Goal: Task Accomplishment & Management: Manage account settings

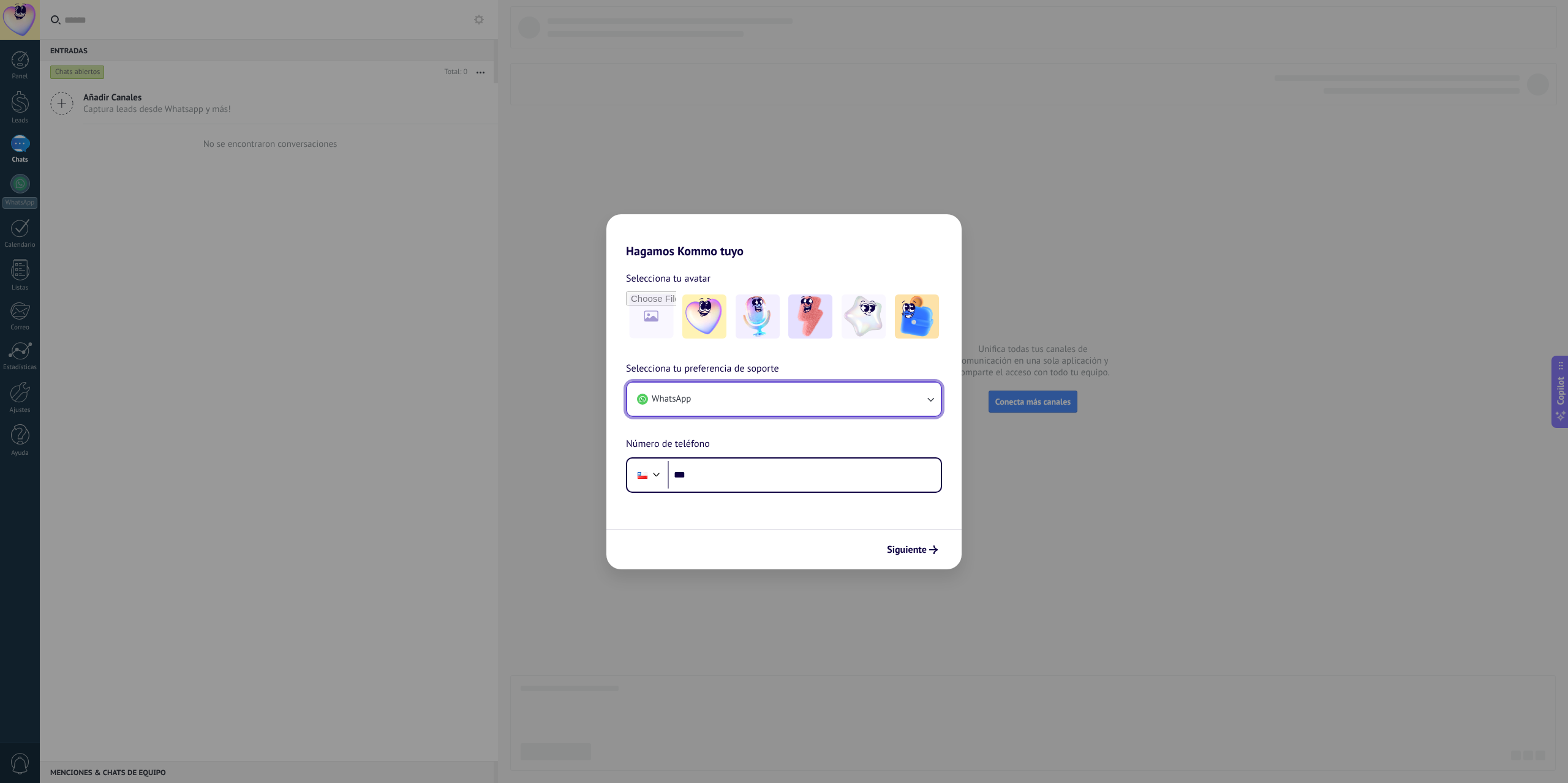
click at [799, 401] on button "WhatsApp" at bounding box center [783, 399] width 314 height 33
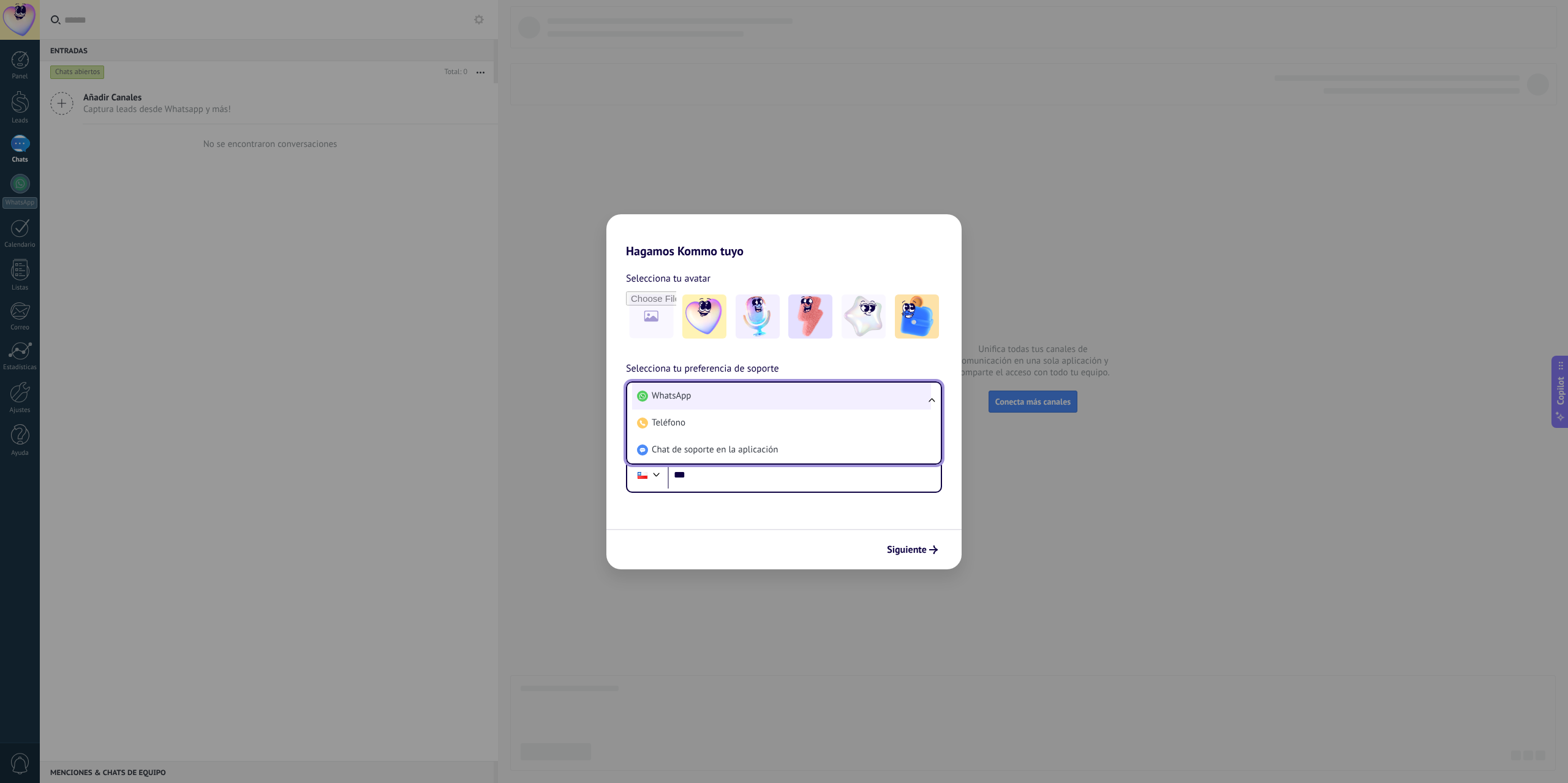
click at [805, 397] on li "WhatsApp" at bounding box center [781, 396] width 299 height 27
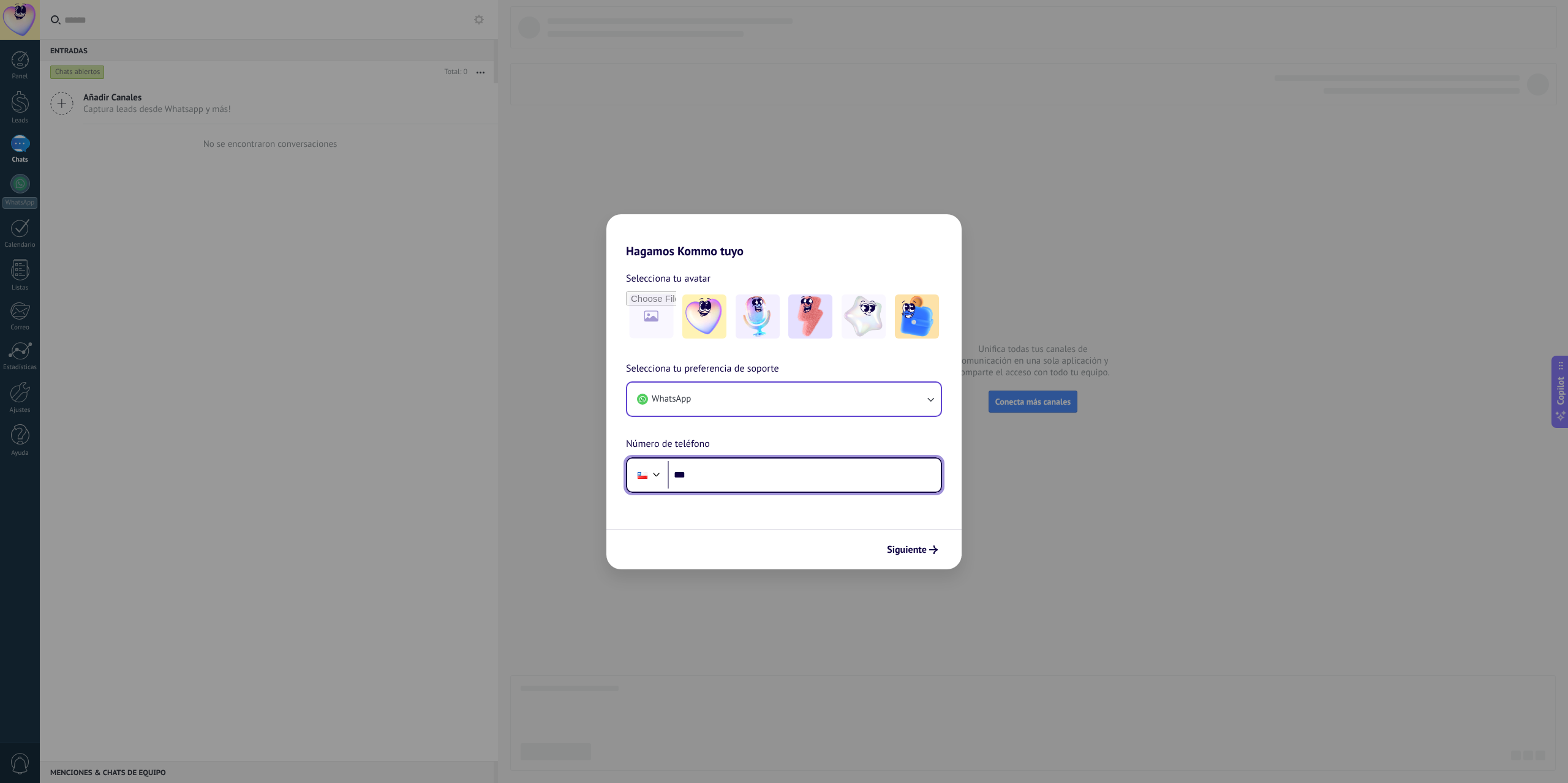
click at [780, 472] on input "***" at bounding box center [804, 475] width 273 height 28
type input "**********"
click at [912, 547] on span "Siguiente" at bounding box center [907, 550] width 40 height 9
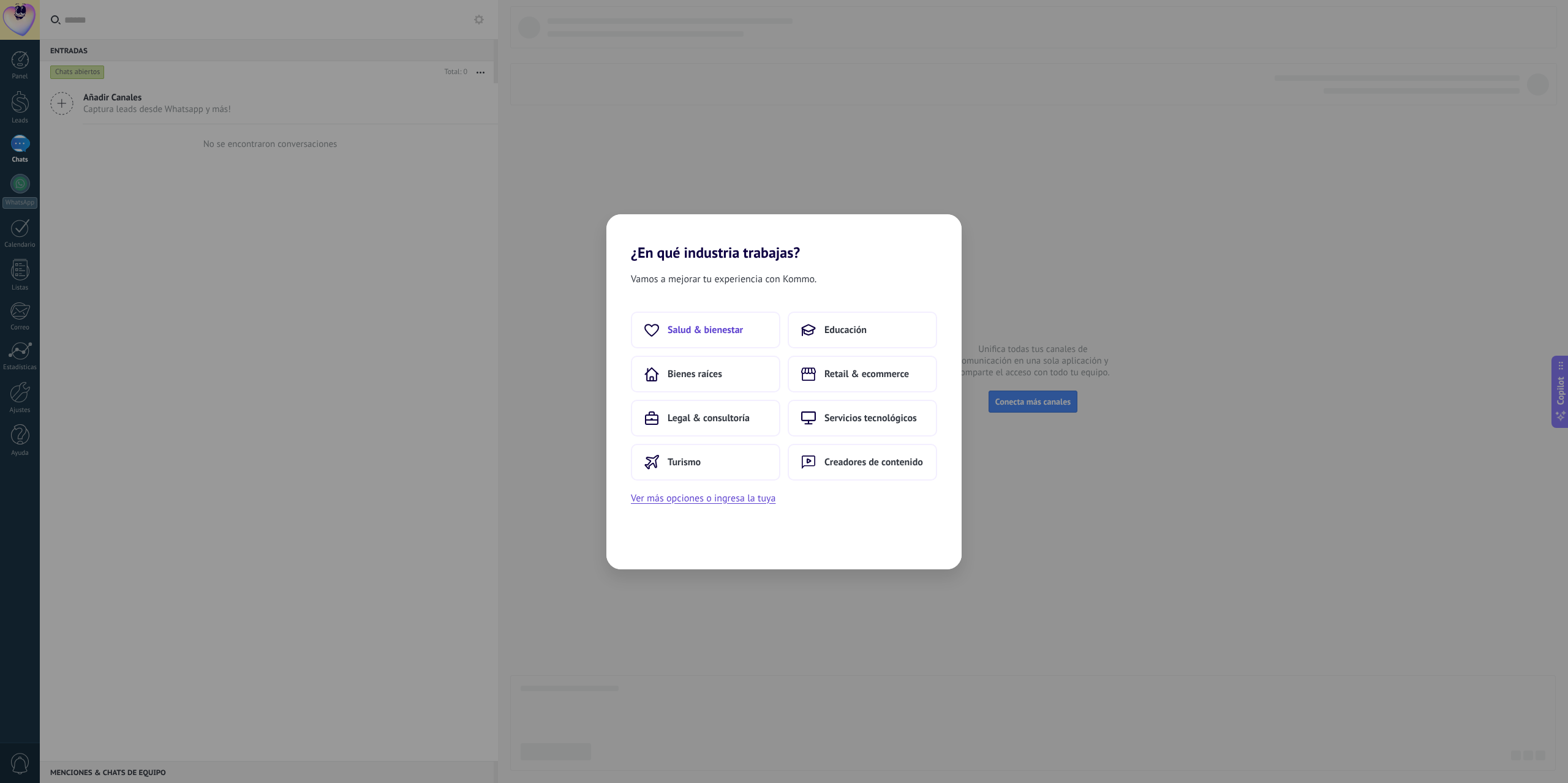
click at [728, 331] on span "Salud & bienestar" at bounding box center [705, 330] width 76 height 12
click at [857, 331] on span "Clínica dental" at bounding box center [830, 330] width 58 height 12
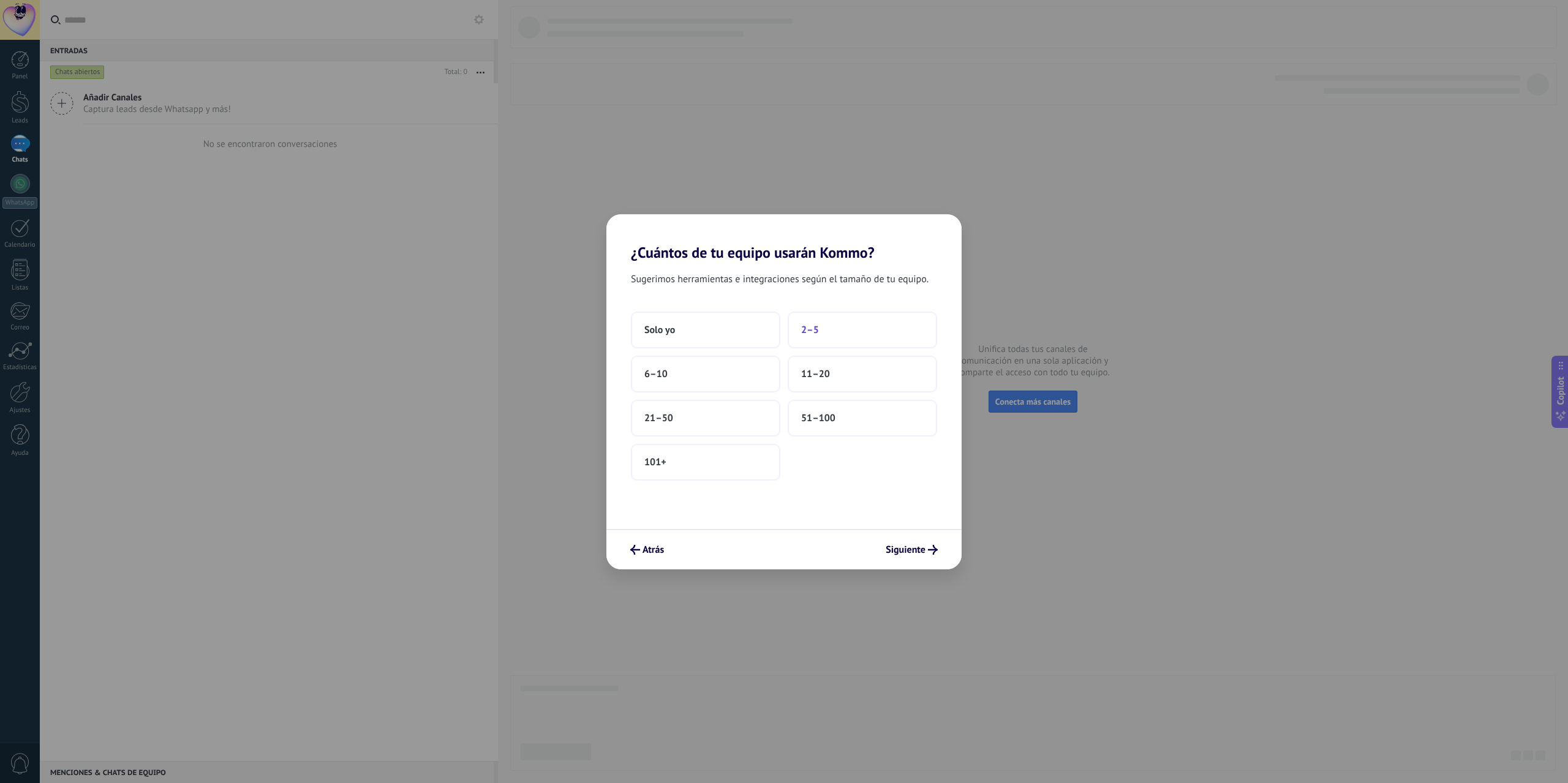
click at [820, 322] on button "2–5" at bounding box center [862, 330] width 149 height 37
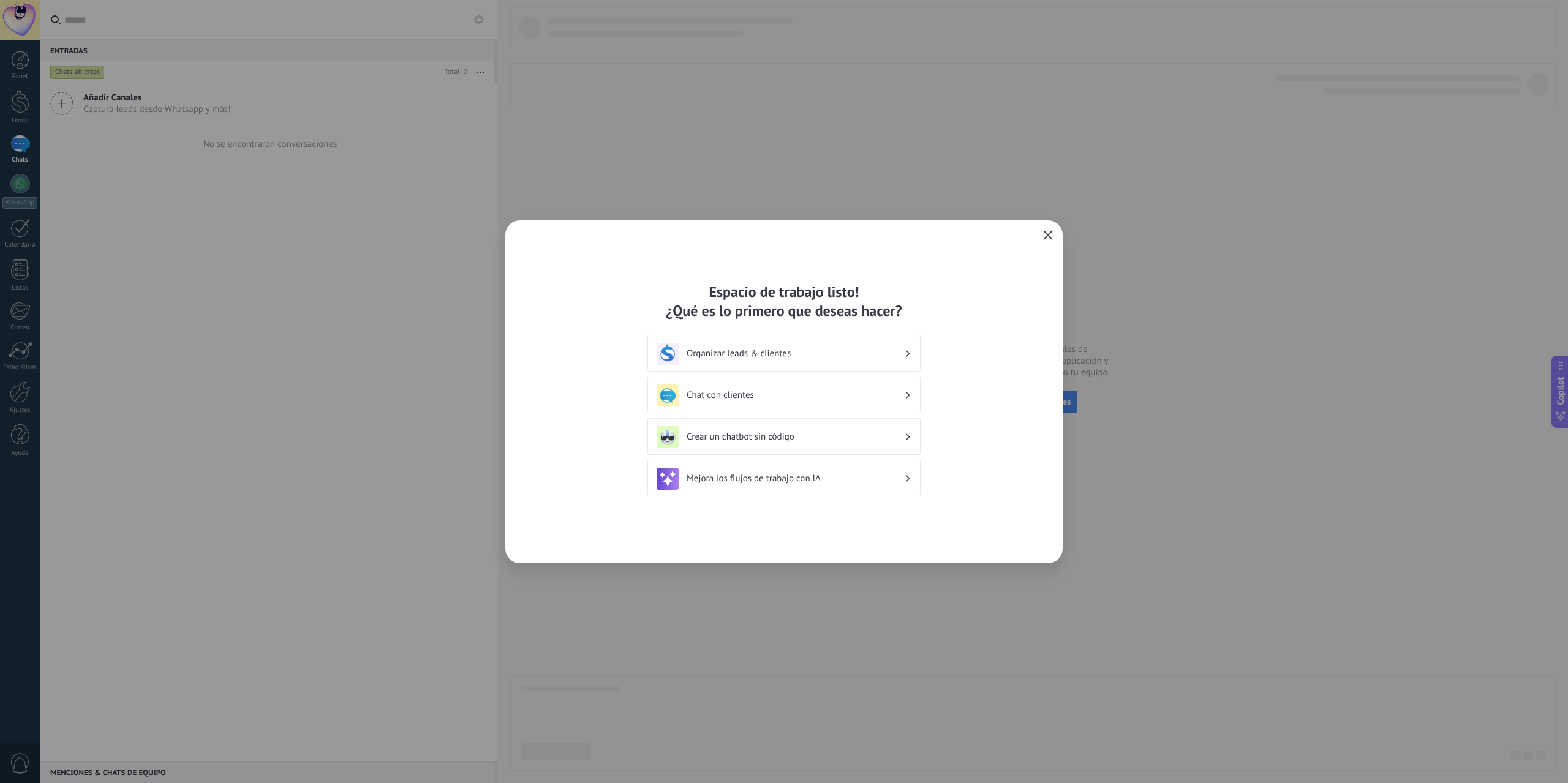
click at [1047, 239] on icon "button" at bounding box center [1048, 235] width 10 height 10
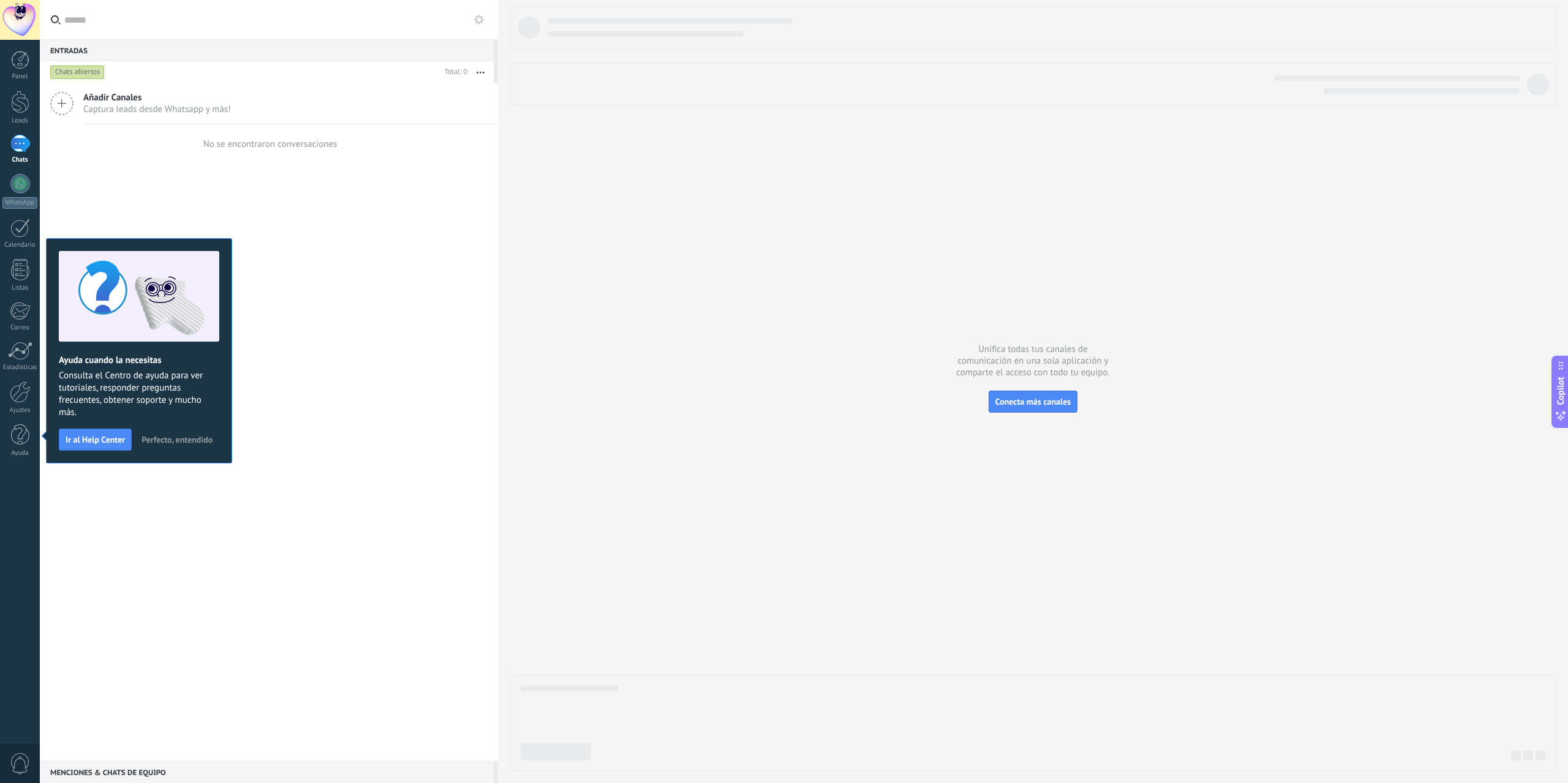
click at [177, 437] on span "Perfecto, entendido" at bounding box center [177, 439] width 71 height 9
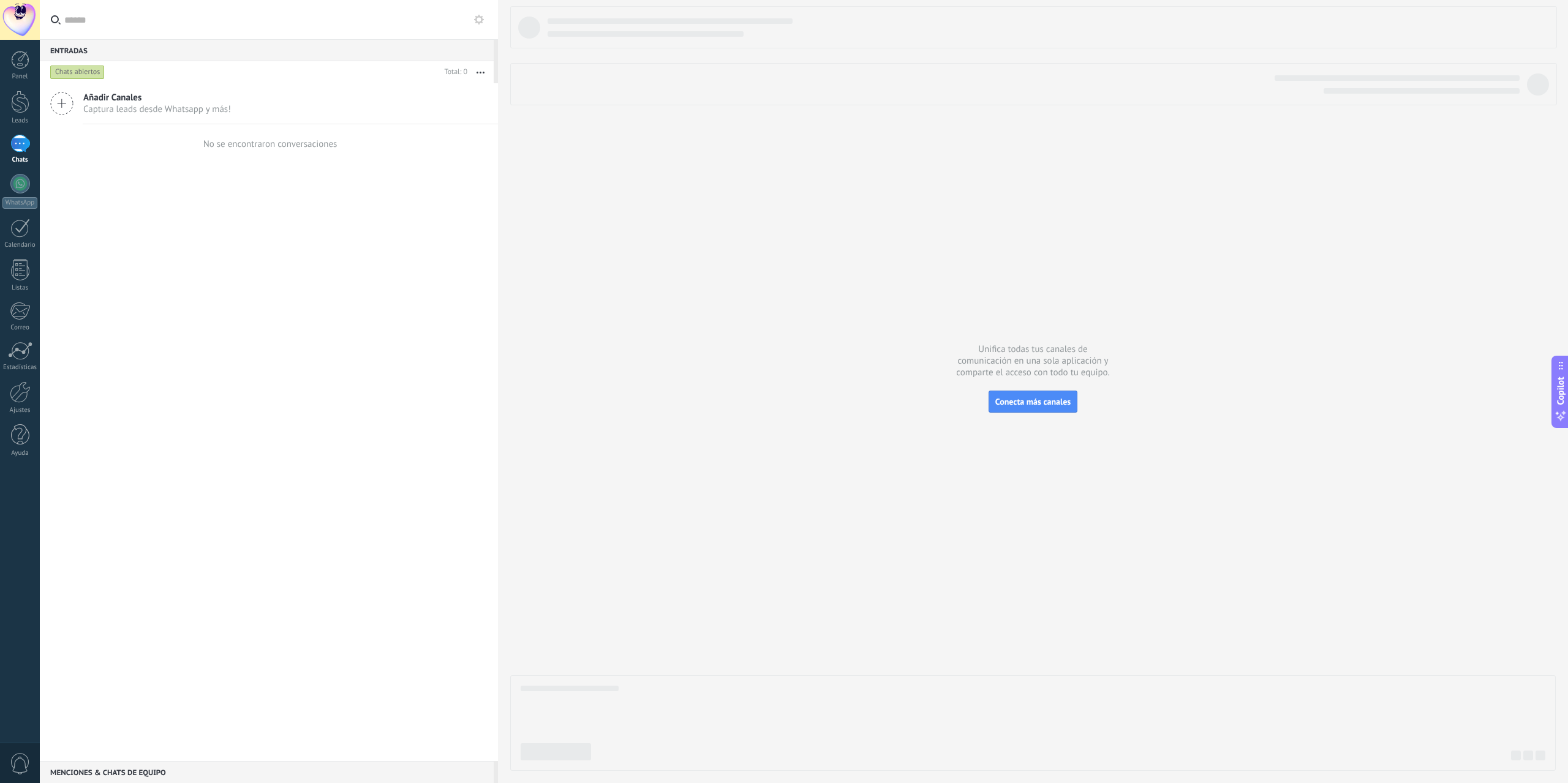
click at [475, 76] on button "button" at bounding box center [480, 72] width 26 height 22
click at [478, 76] on button "button" at bounding box center [480, 72] width 26 height 22
click at [23, 403] on link "Ajustes" at bounding box center [20, 397] width 40 height 33
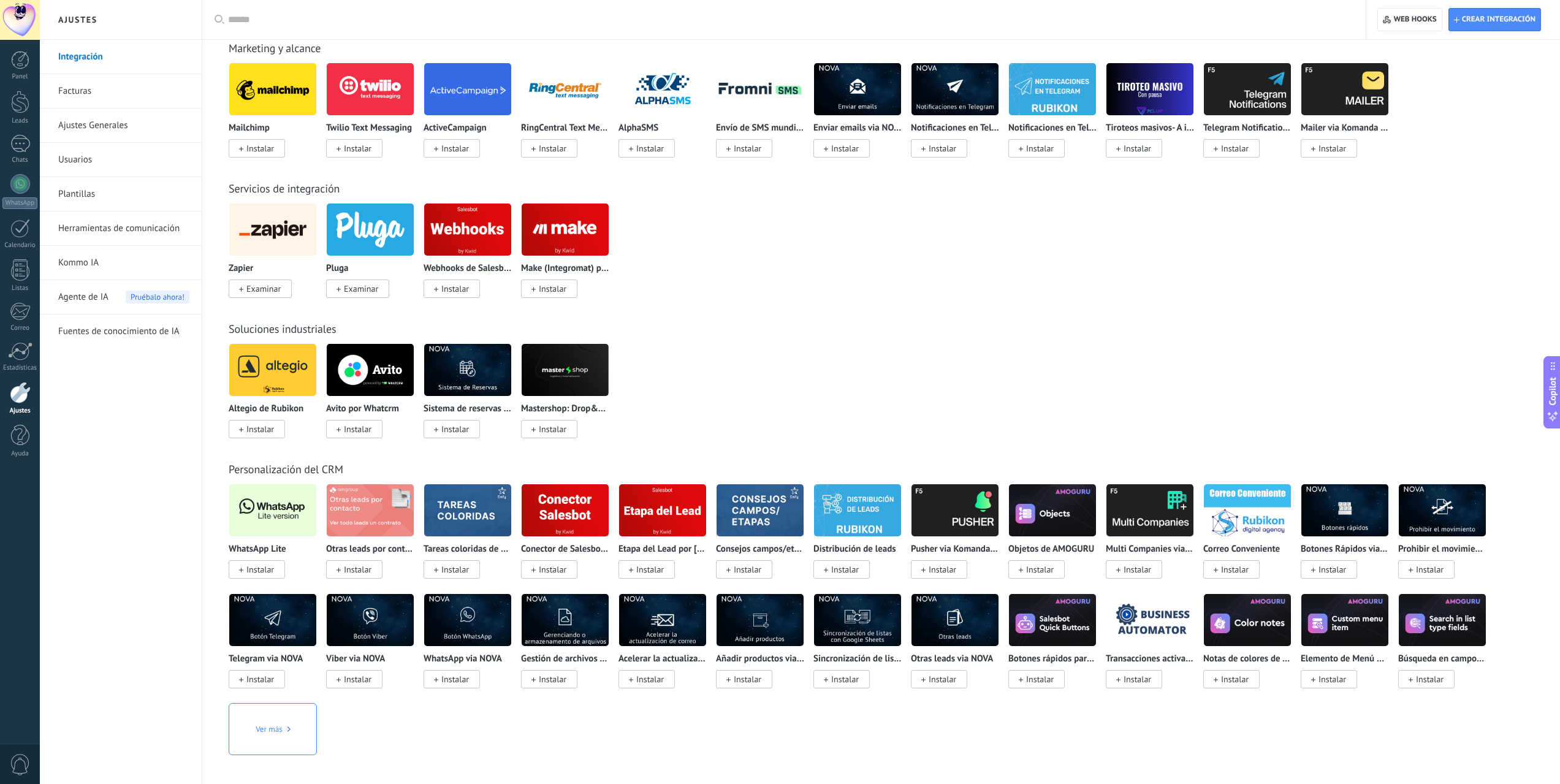
scroll to position [1716, 0]
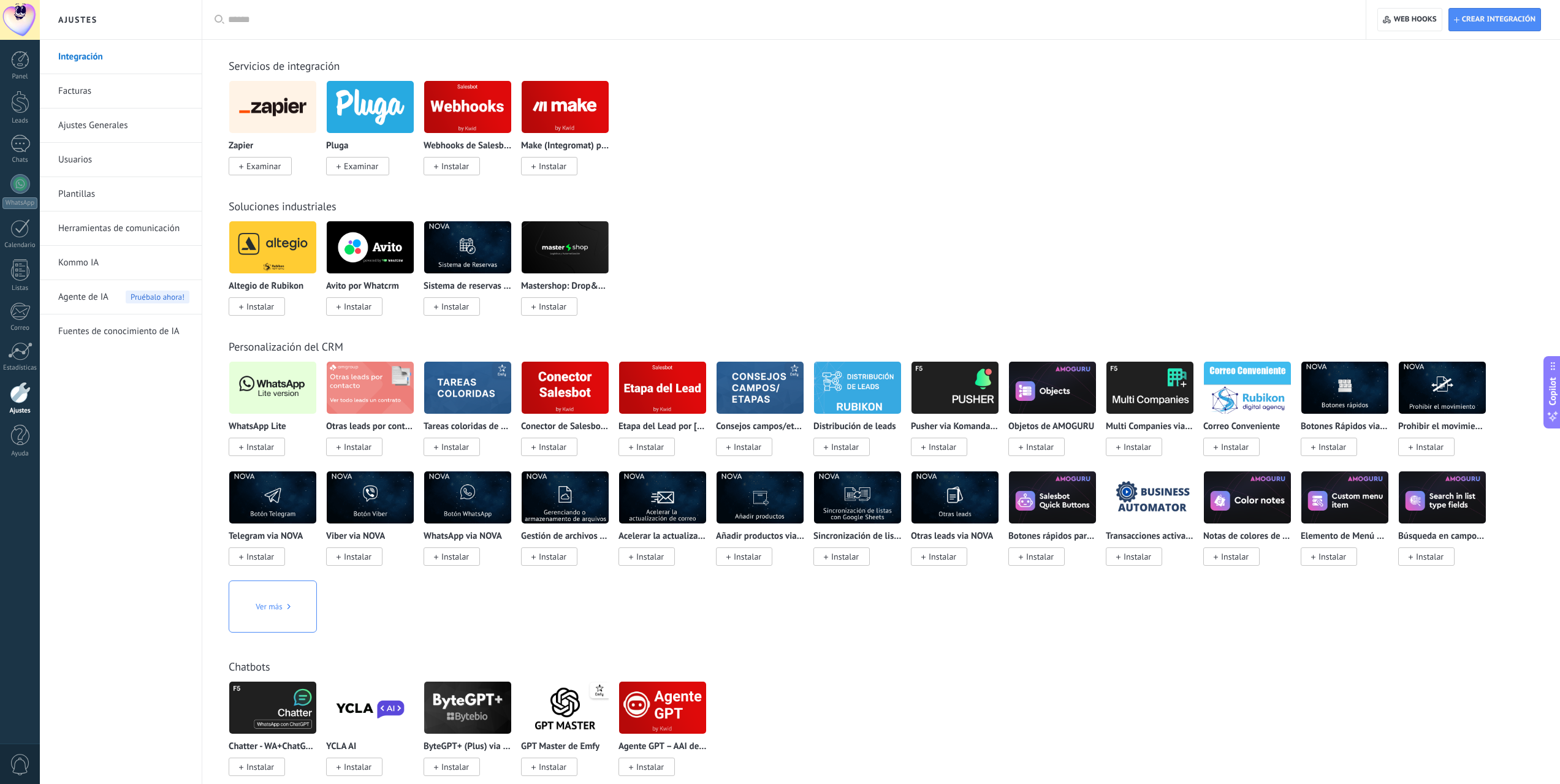
click at [250, 446] on span "Instalar" at bounding box center [260, 447] width 27 height 11
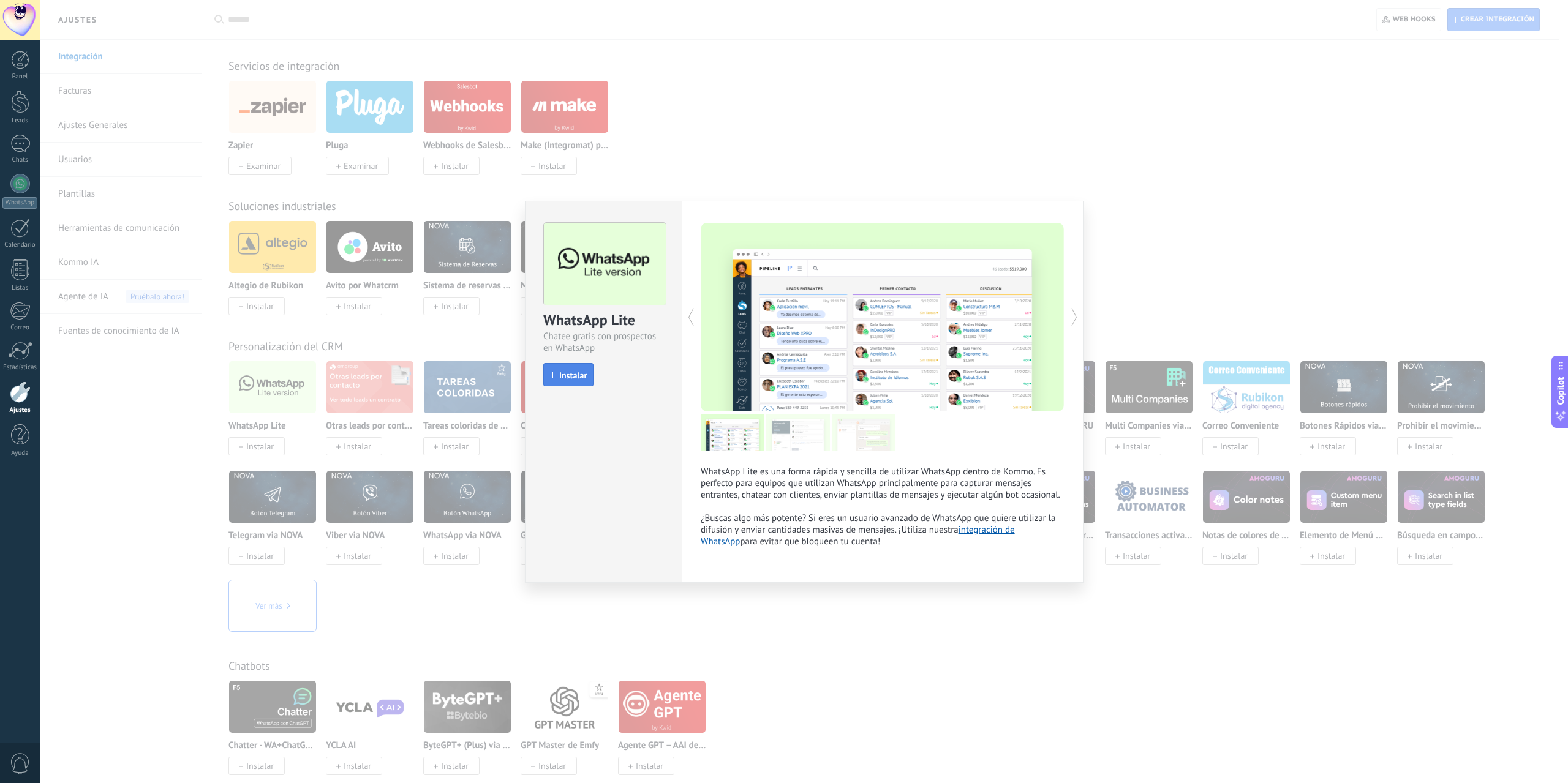
click at [569, 383] on button "Instalar" at bounding box center [568, 374] width 50 height 23
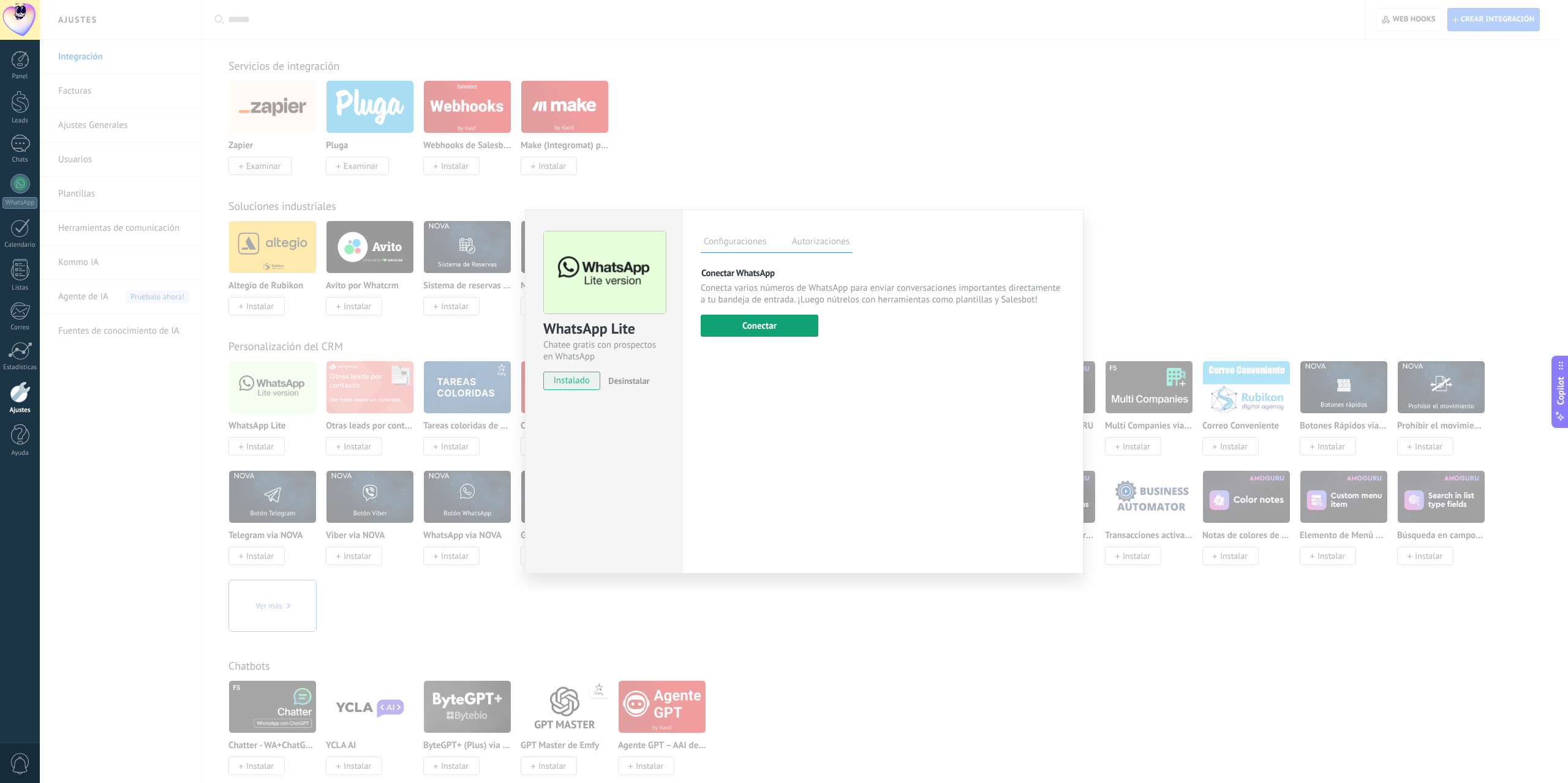
click at [763, 331] on button "Conectar" at bounding box center [759, 326] width 118 height 22
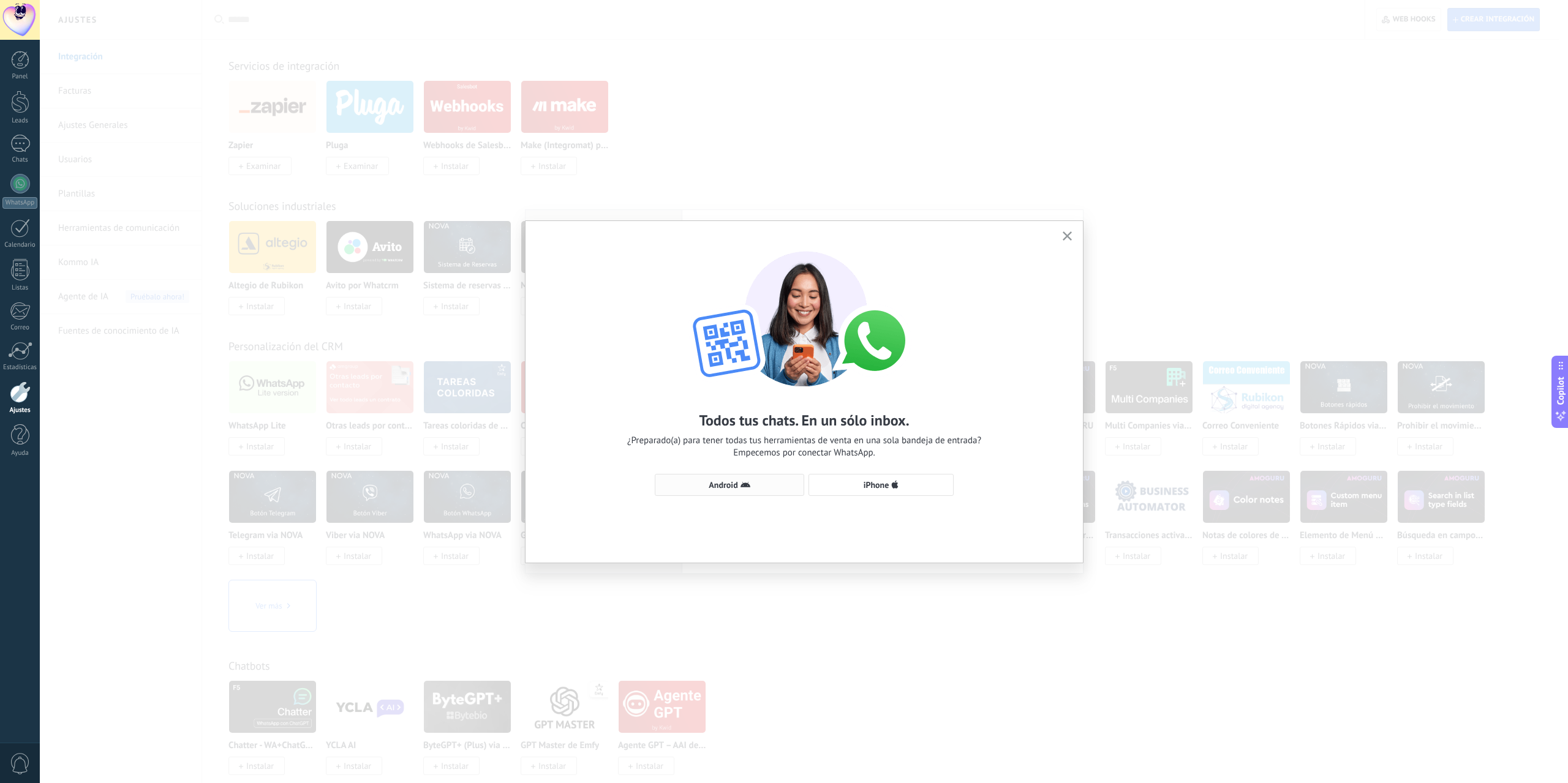
click at [733, 490] on button "Android" at bounding box center [729, 485] width 149 height 22
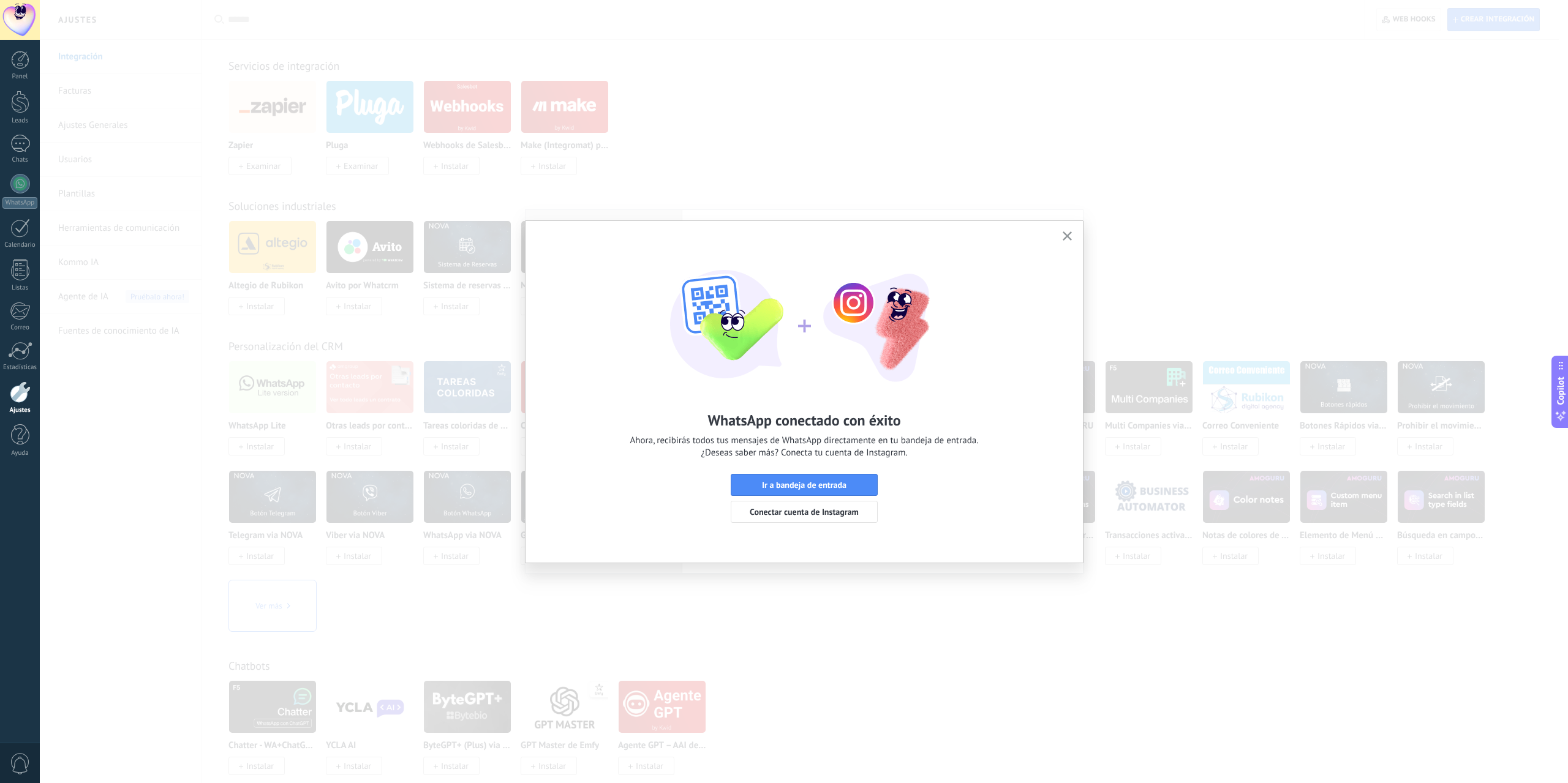
click at [1071, 236] on icon "button" at bounding box center [1067, 236] width 9 height 9
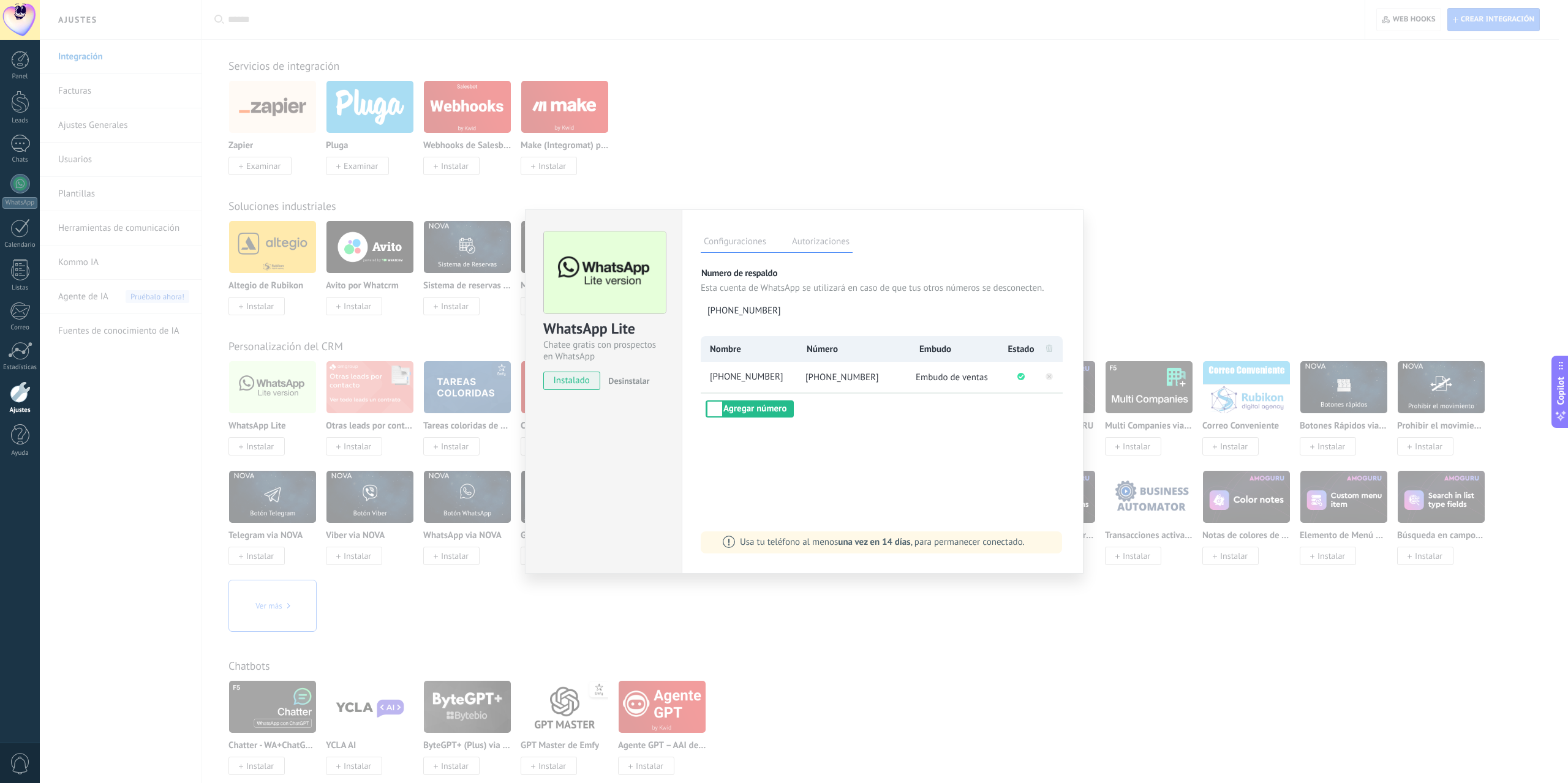
click at [918, 135] on div "WhatsApp Lite Chatee gratis con prospectos en WhatsApp instalado Desinstalar Co…" at bounding box center [804, 391] width 1528 height 783
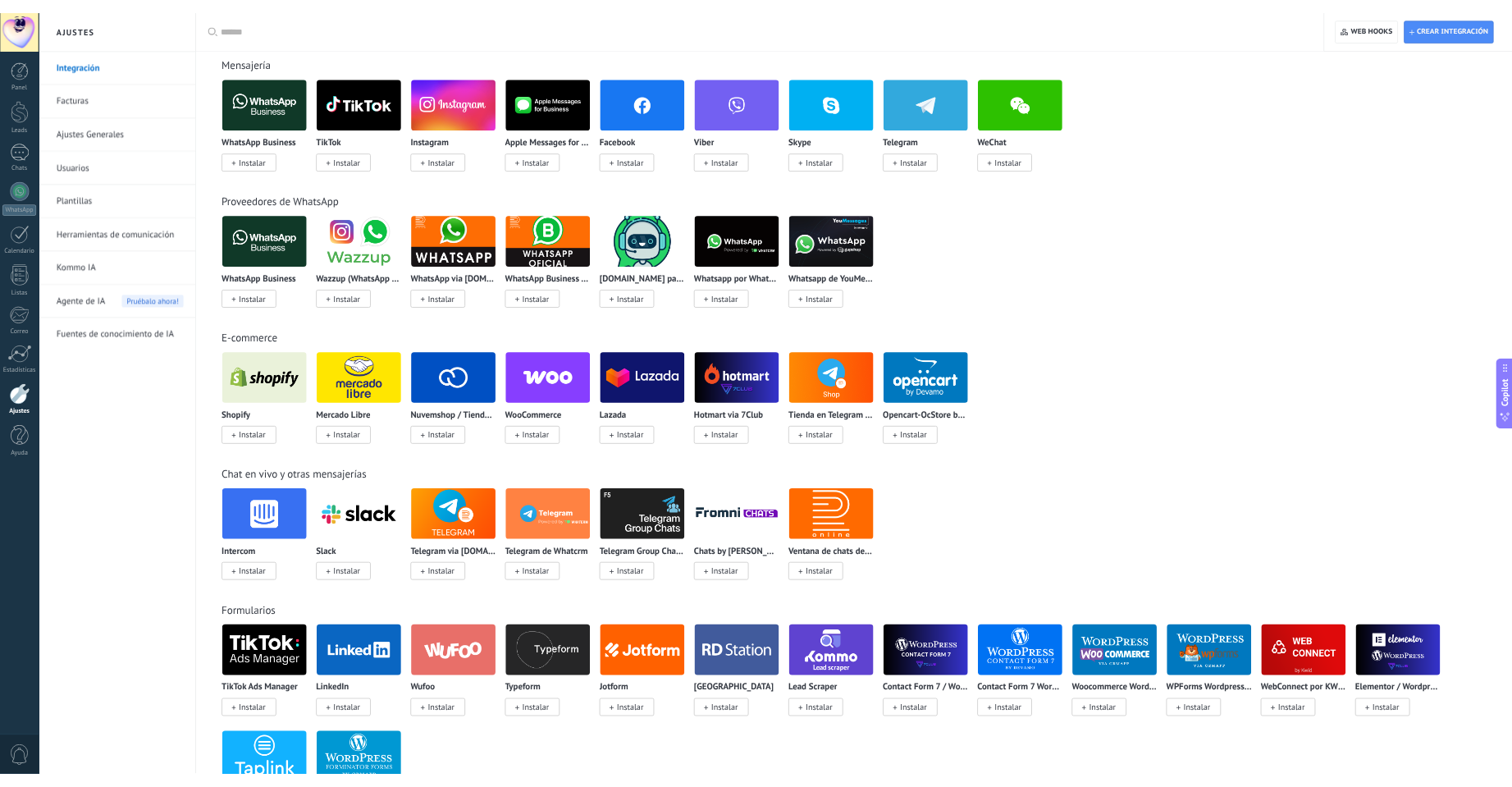
scroll to position [0, 0]
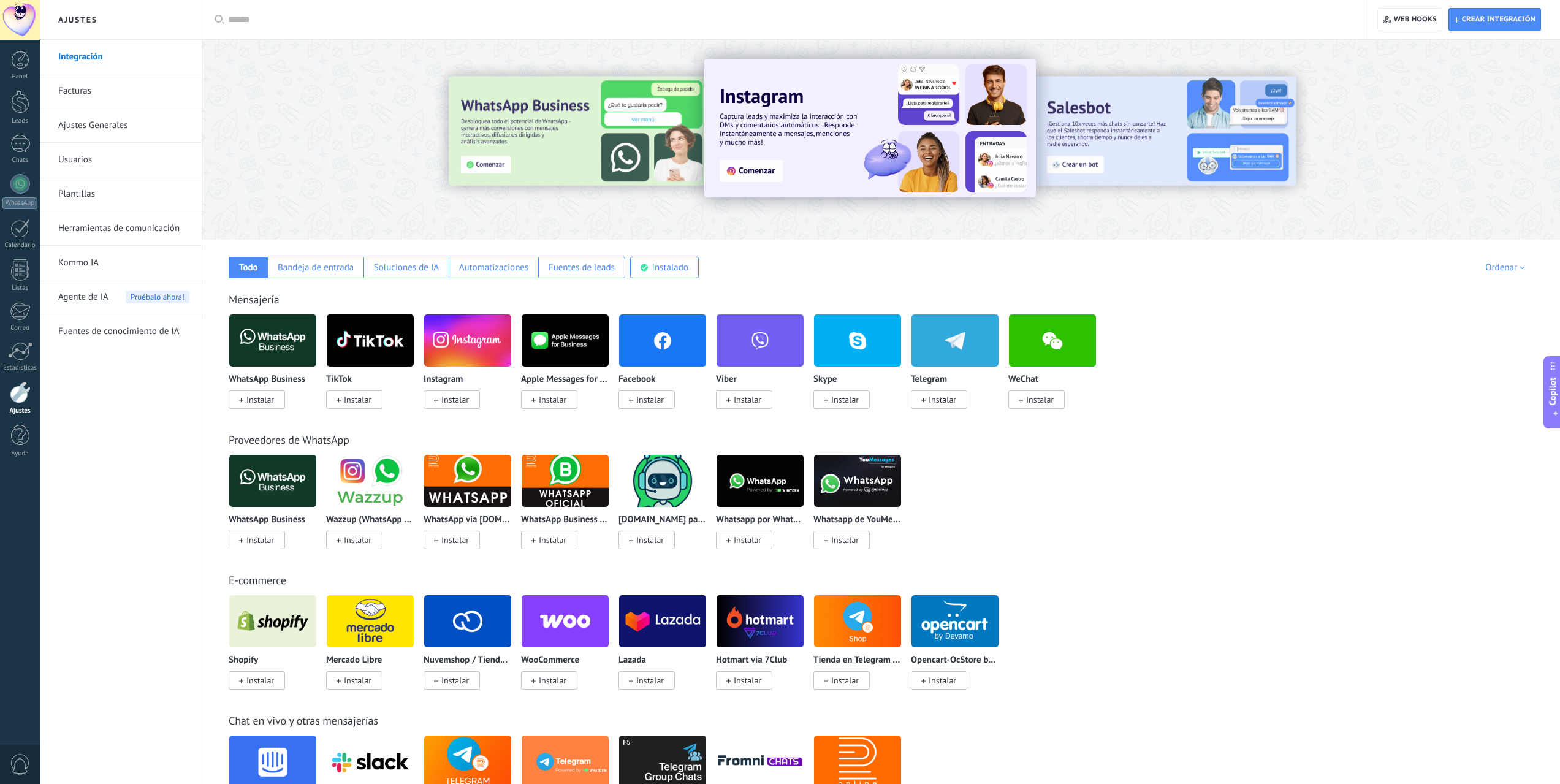
click at [643, 402] on span "Instalar" at bounding box center [649, 400] width 27 height 11
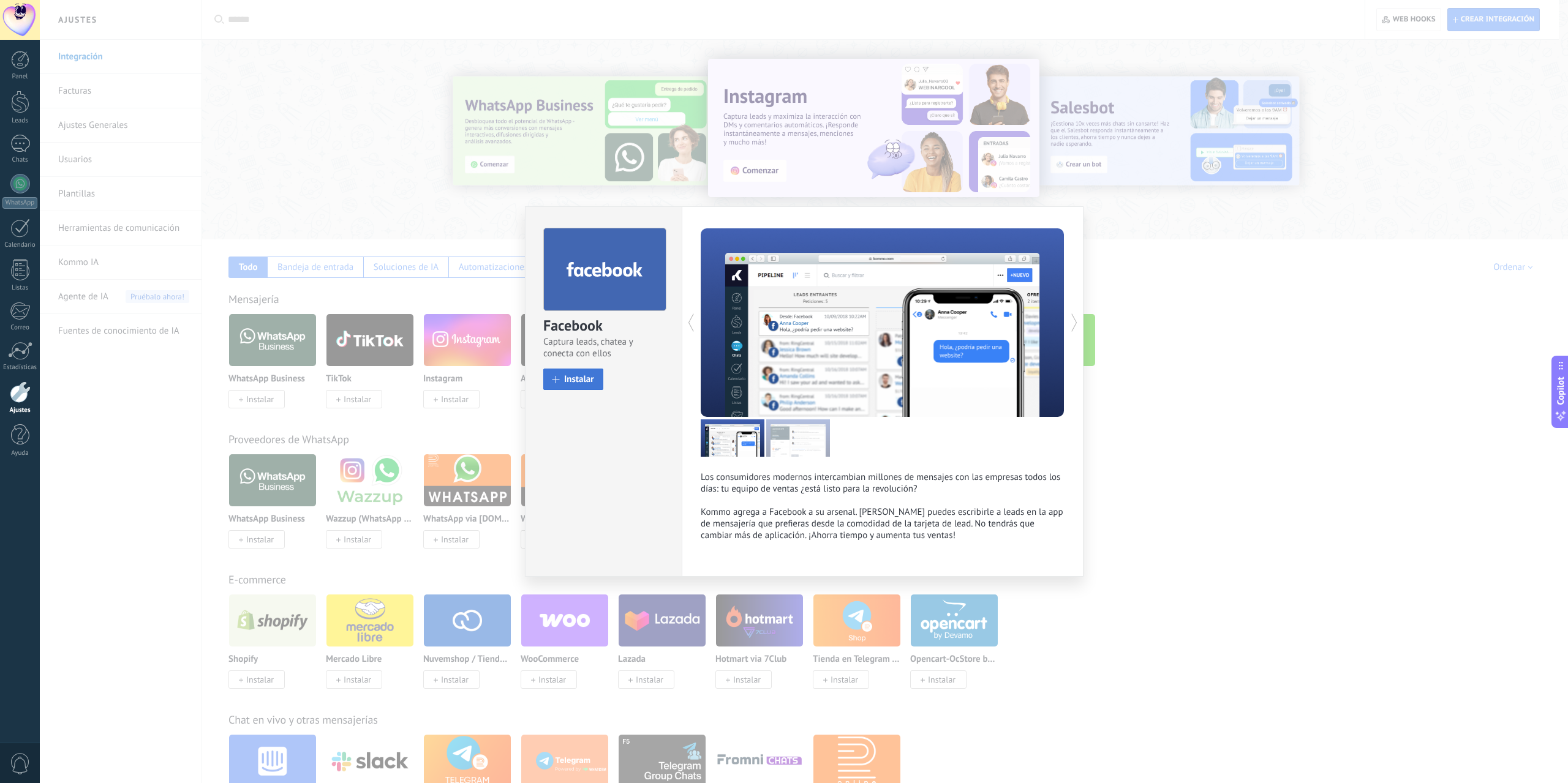
click at [554, 383] on button "Instalar" at bounding box center [573, 379] width 60 height 21
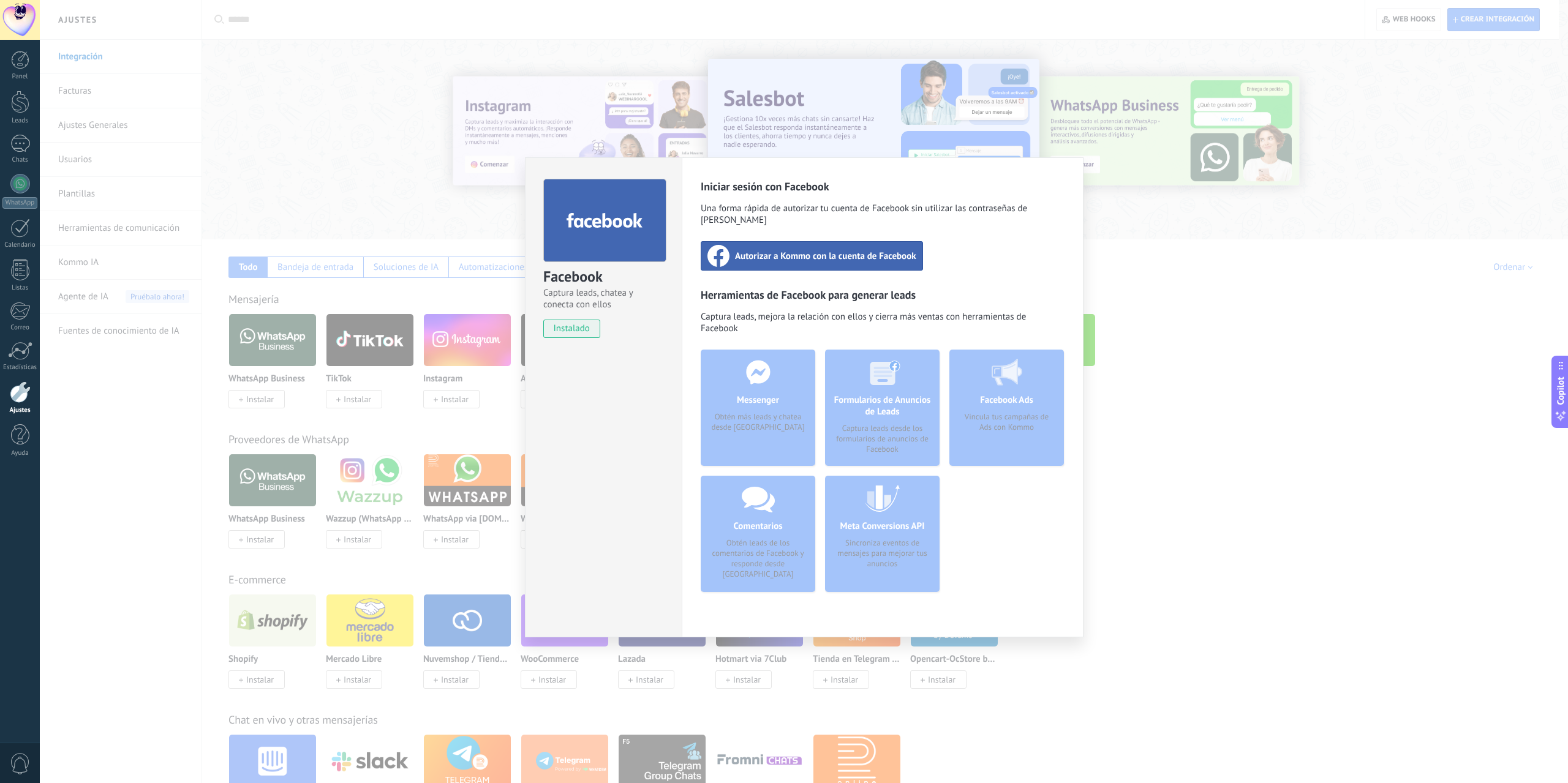
click at [803, 250] on span "Autorizar a Kommo con la cuenta de Facebook" at bounding box center [825, 256] width 181 height 12
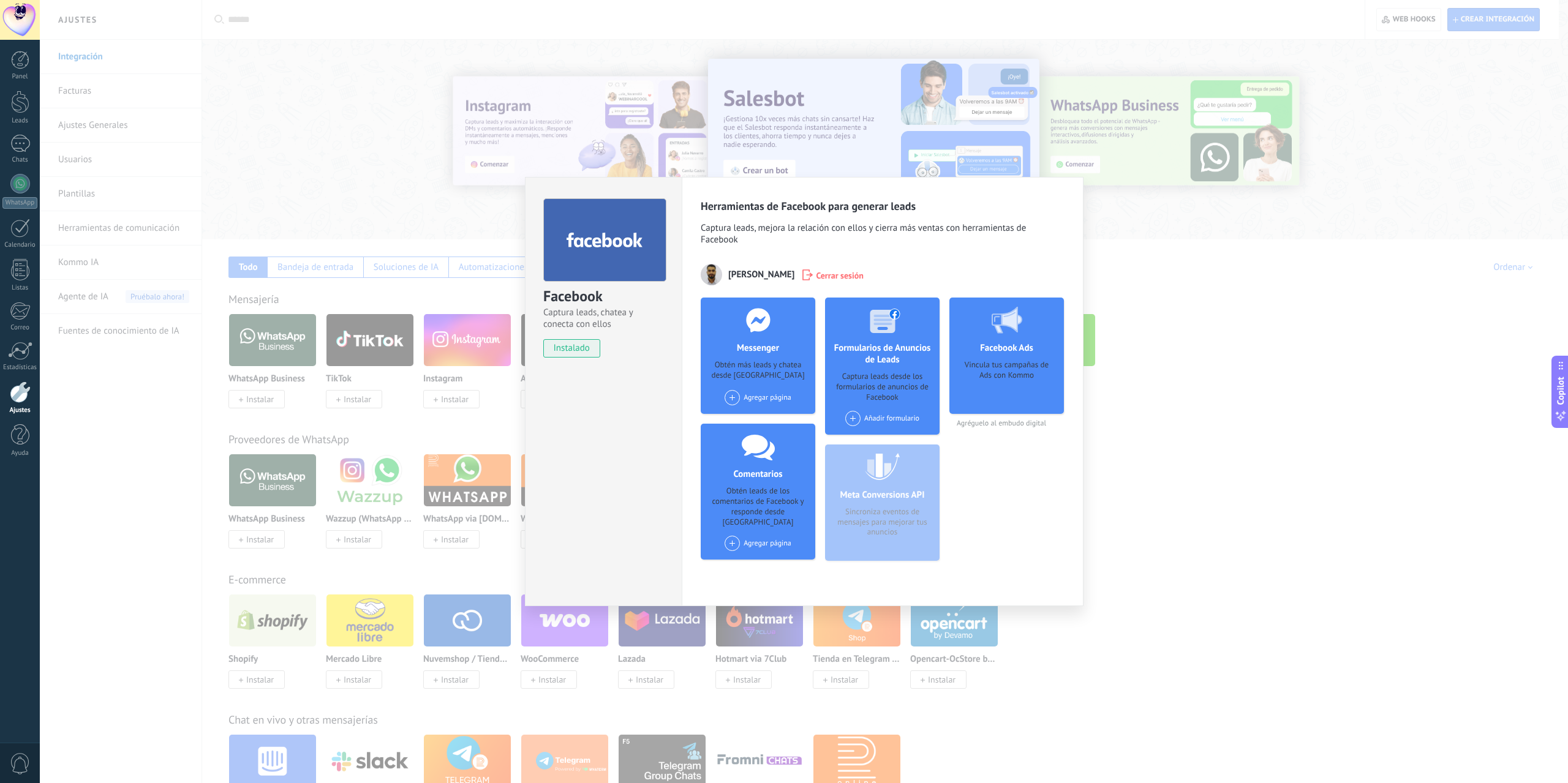
click at [756, 397] on div "Agregar página" at bounding box center [758, 397] width 67 height 15
click at [757, 417] on div "VerMe Dent" at bounding box center [764, 421] width 82 height 27
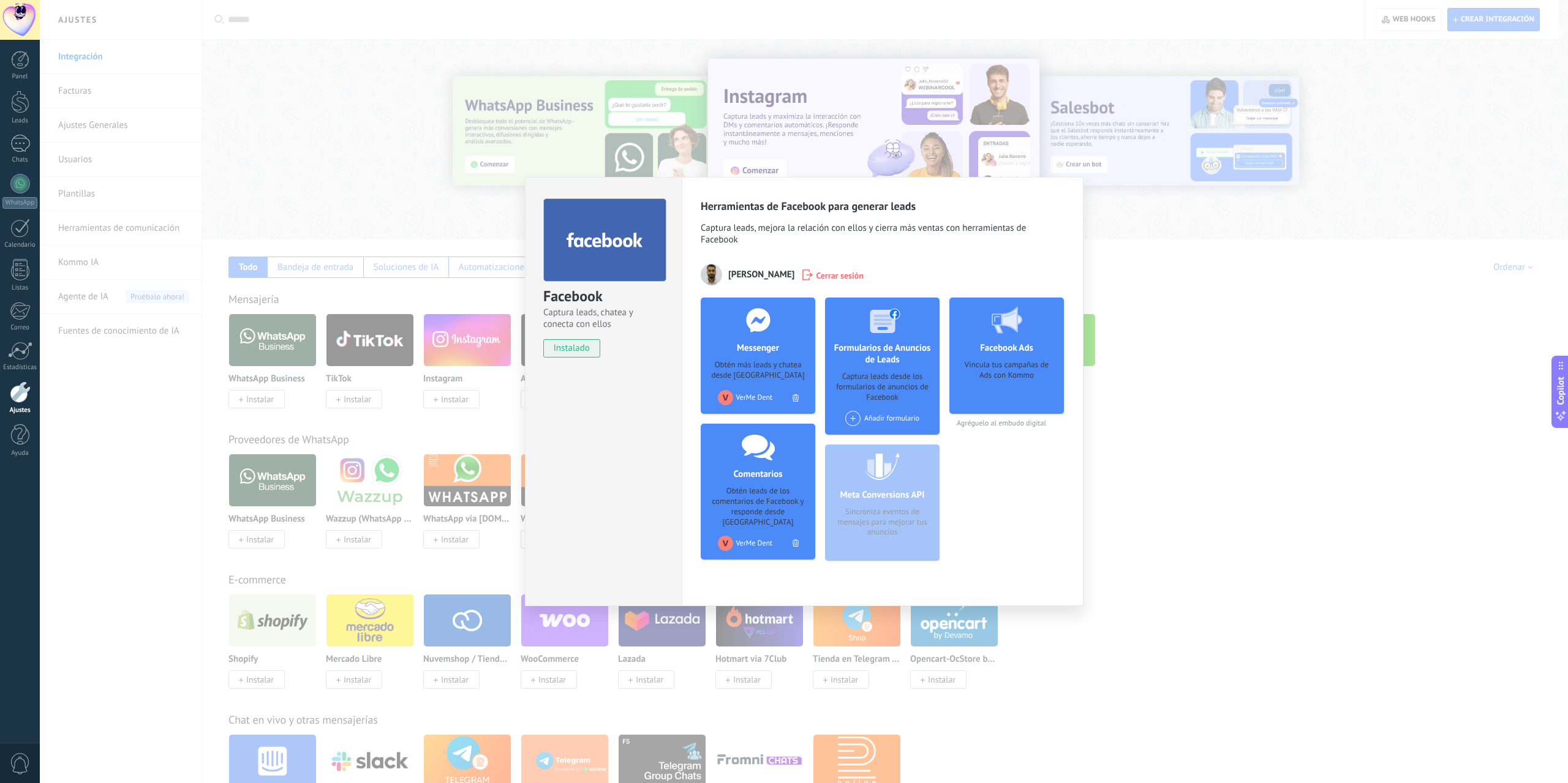
click at [1388, 374] on div "Facebook Captura leads, chatea y conecta con ellos instalado Desinstalar Herram…" at bounding box center [804, 391] width 1528 height 783
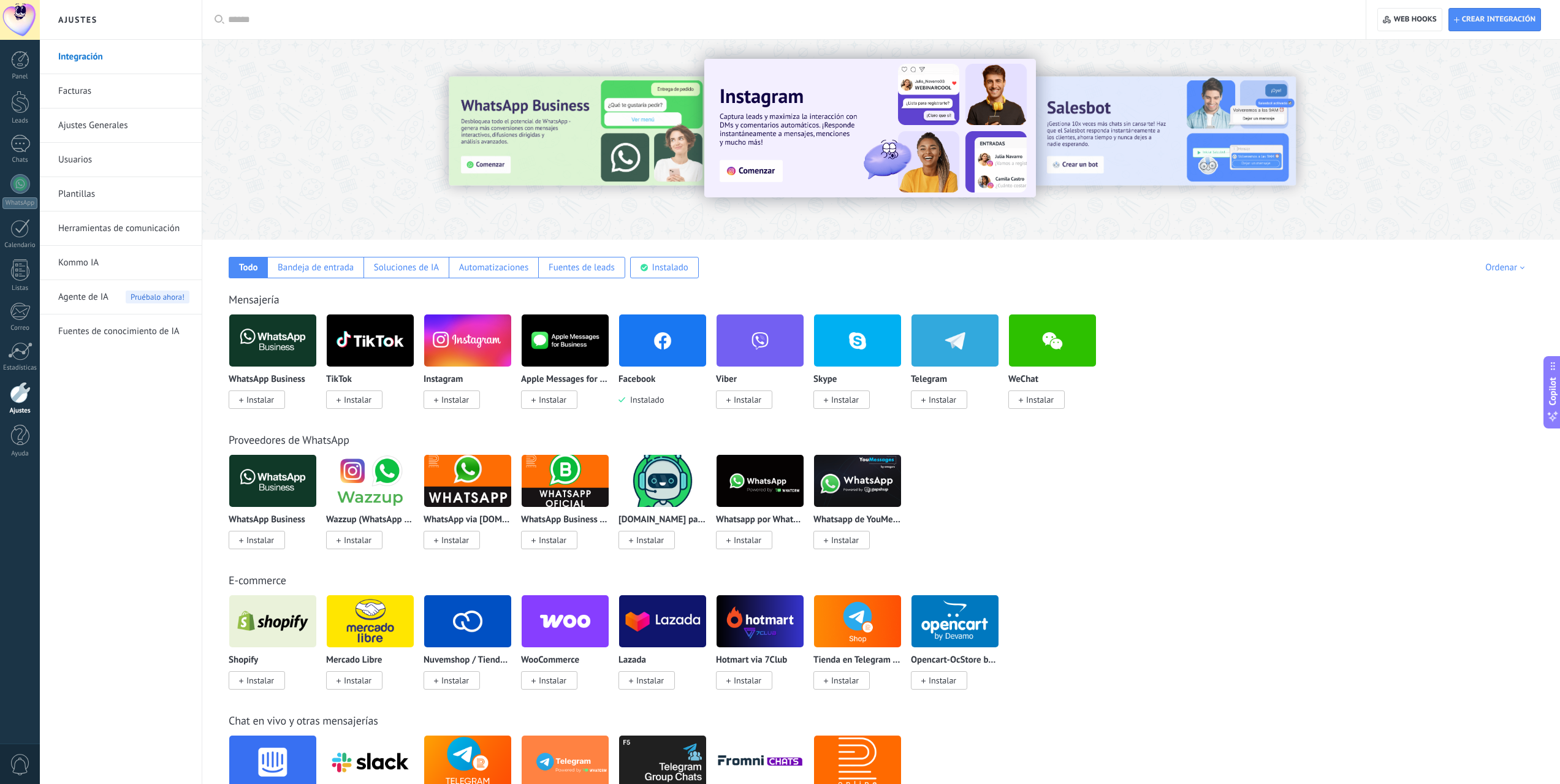
click at [453, 400] on span "Instalar" at bounding box center [455, 400] width 27 height 11
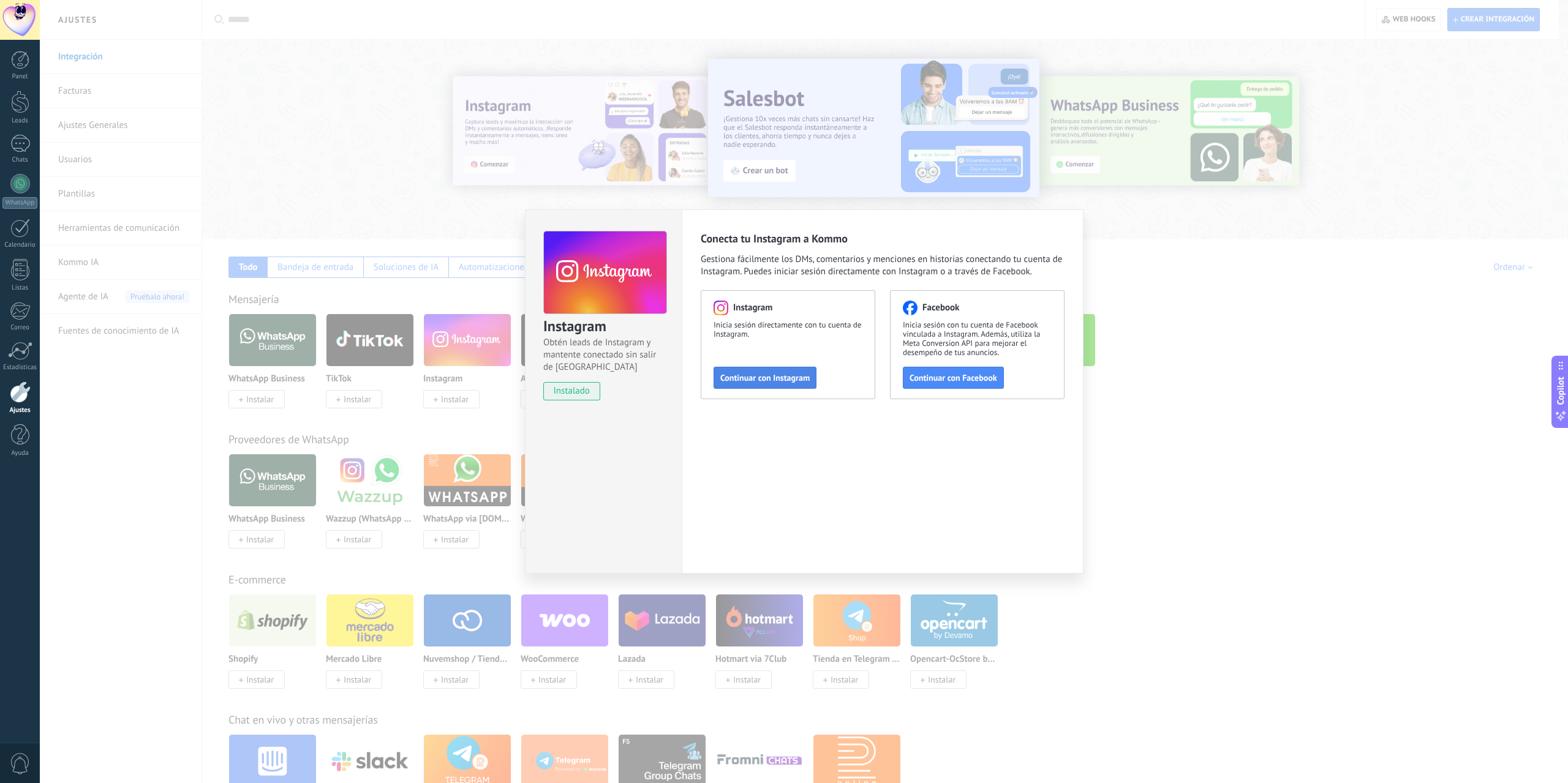
click at [762, 382] on span "Continuar con Instagram" at bounding box center [765, 377] width 90 height 9
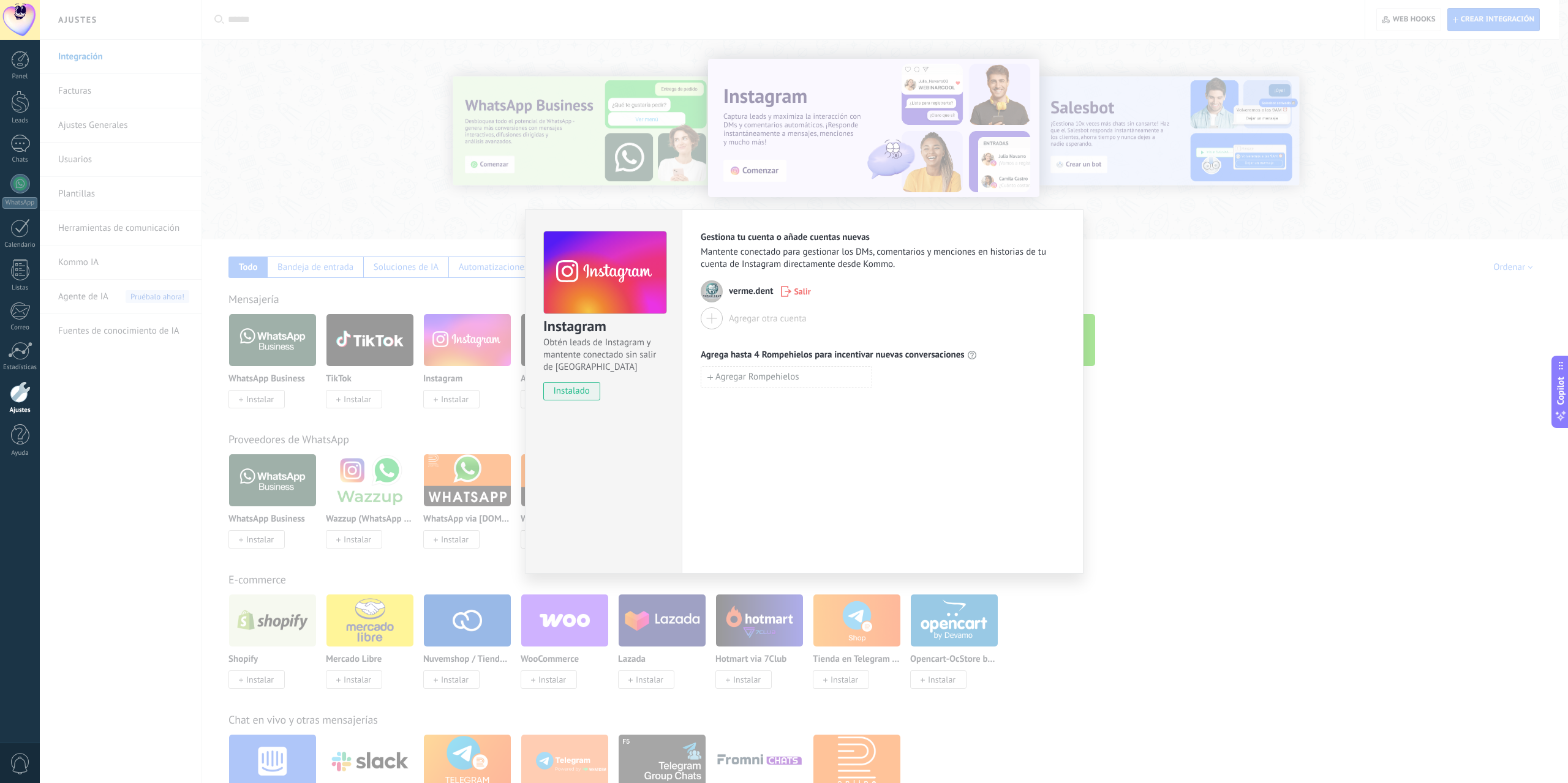
click at [1336, 457] on div "Instagram Obtén leads de Instagram y mantente conectado sin salir de Kommo inst…" at bounding box center [804, 391] width 1528 height 783
